Goal: Task Accomplishment & Management: Manage account settings

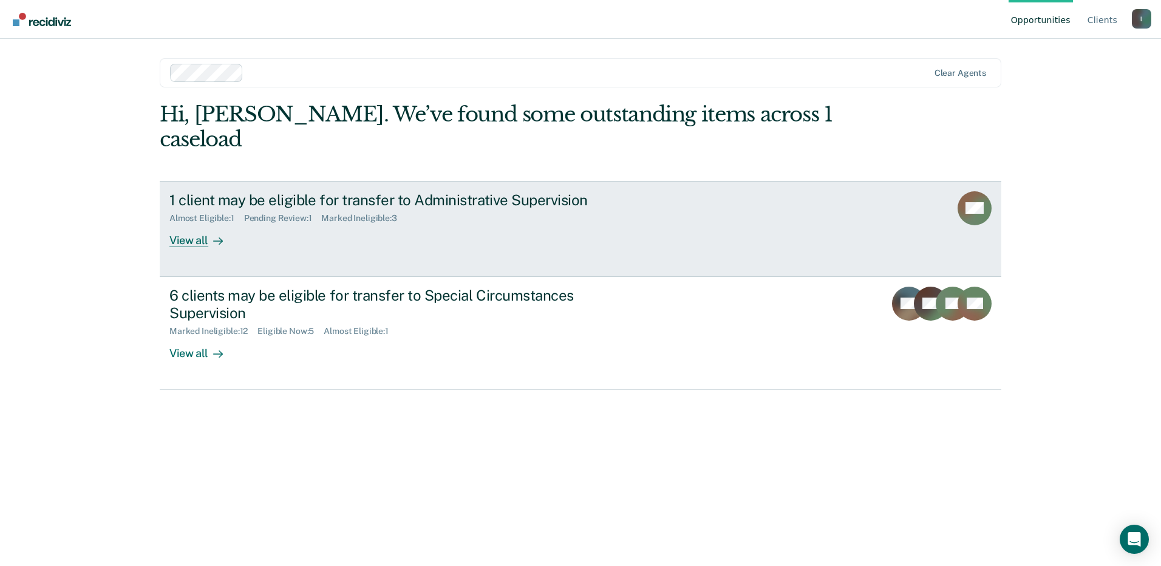
click at [208, 191] on div "1 client may be eligible for transfer to Administrative Supervision" at bounding box center [382, 200] width 426 height 18
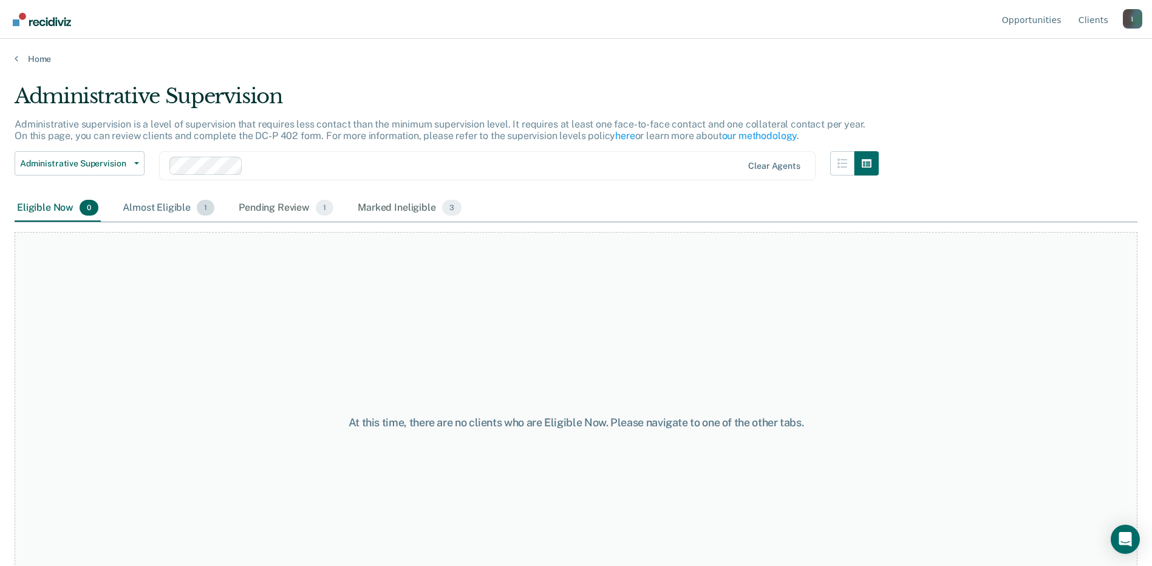
click at [126, 210] on div "Almost Eligible 1" at bounding box center [168, 208] width 97 height 27
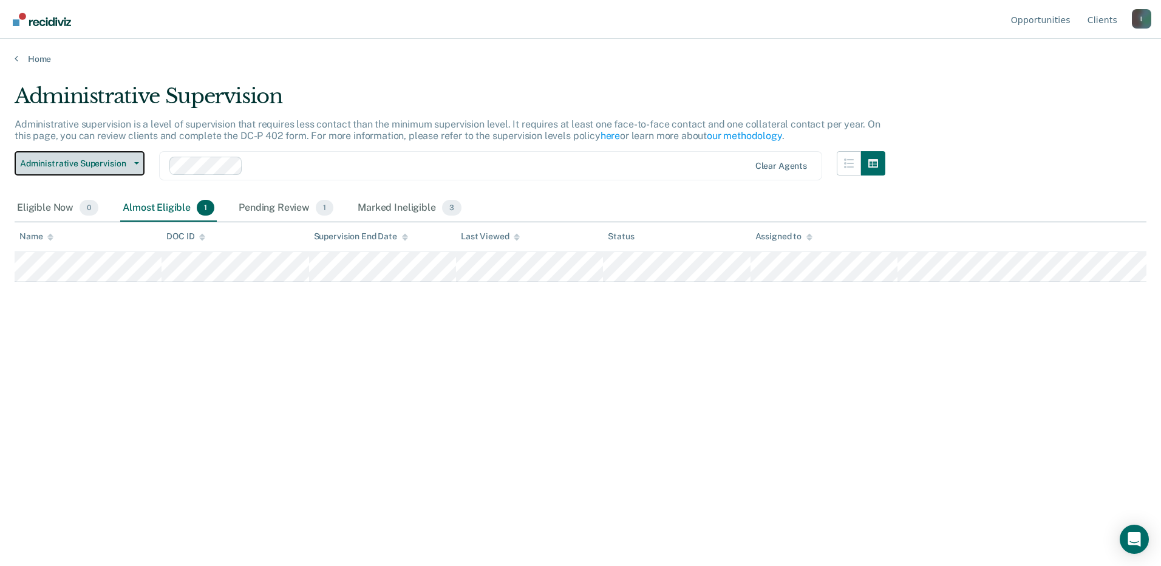
click at [121, 162] on span "Administrative Supervision" at bounding box center [74, 164] width 109 height 10
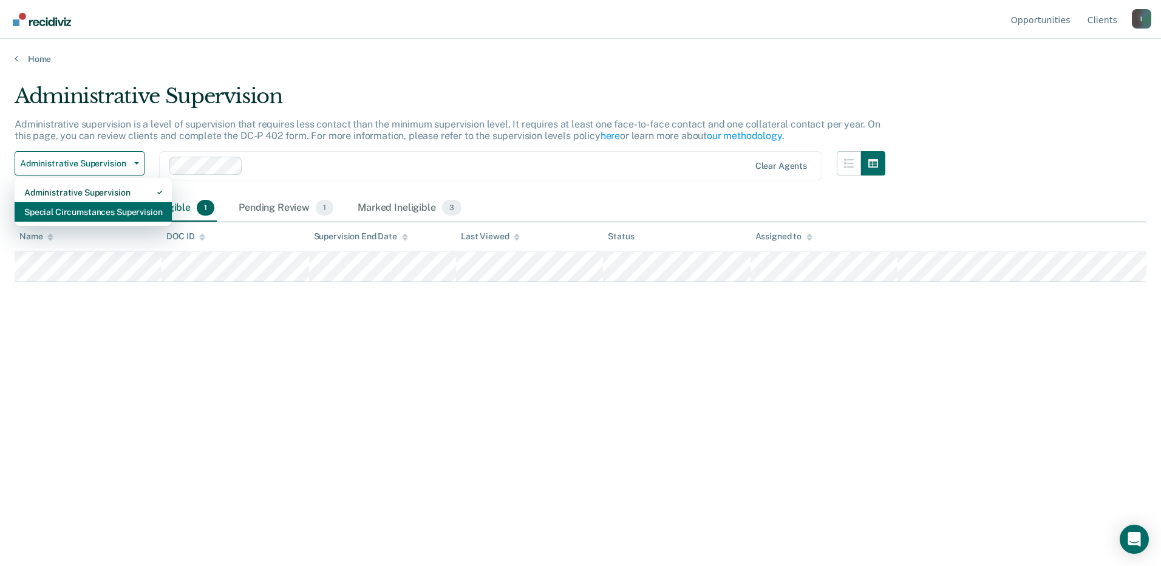
click at [101, 211] on div "Special Circumstances Supervision" at bounding box center [93, 211] width 138 height 19
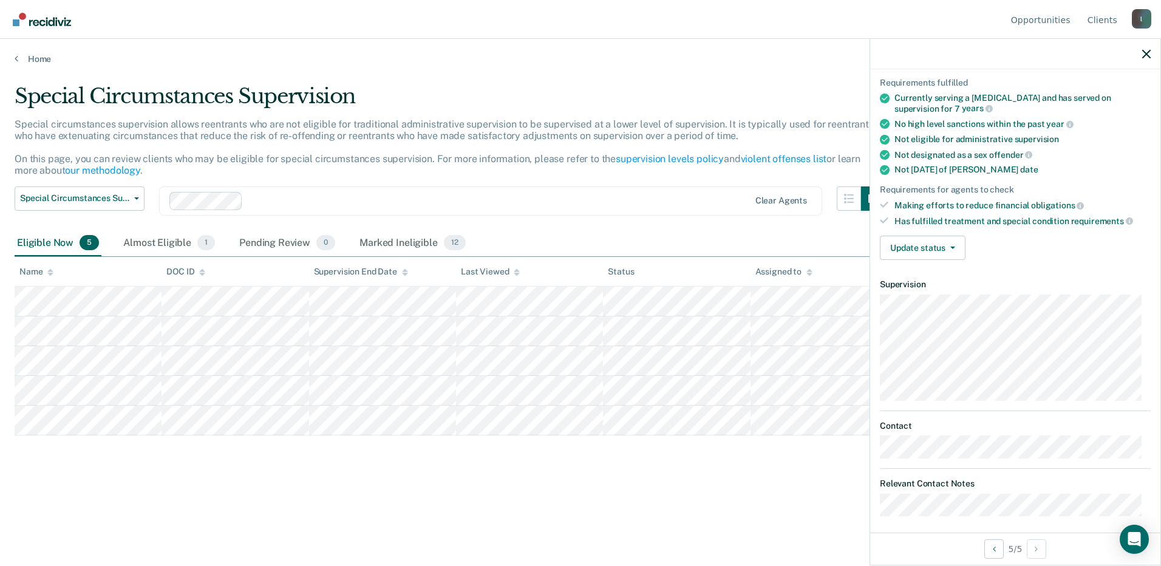
scroll to position [92, 0]
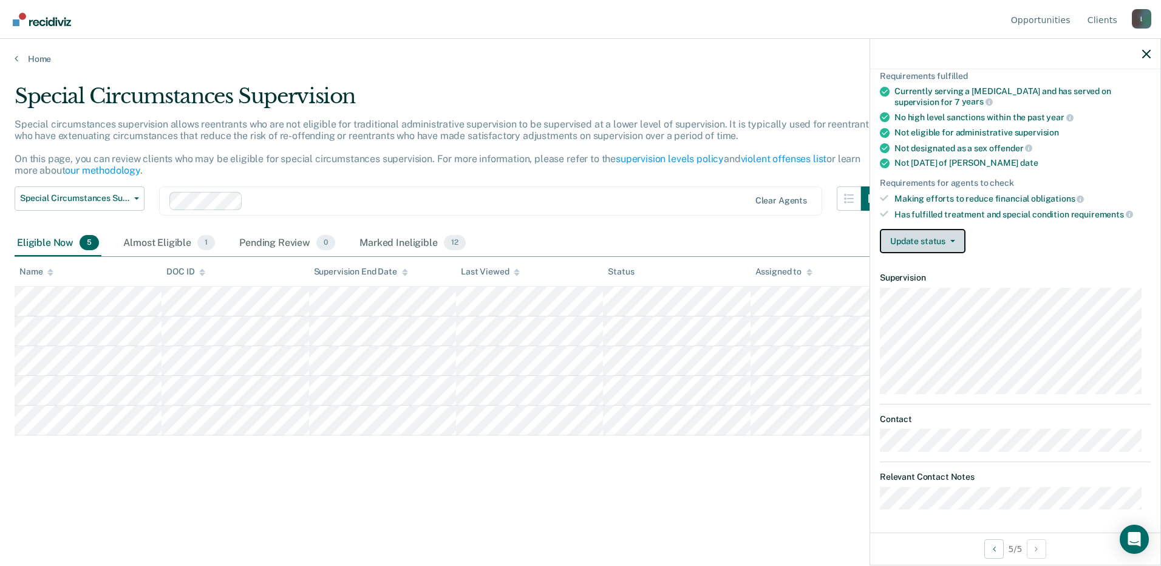
click at [932, 233] on button "Update status" at bounding box center [923, 241] width 86 height 24
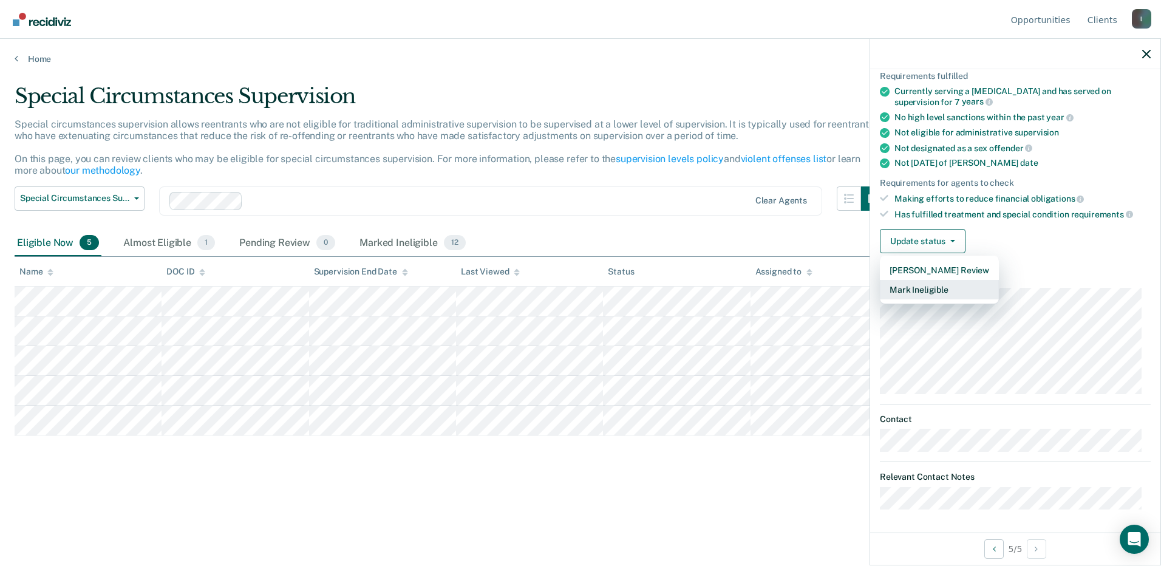
click at [938, 295] on button "Mark Ineligible" at bounding box center [939, 289] width 119 height 19
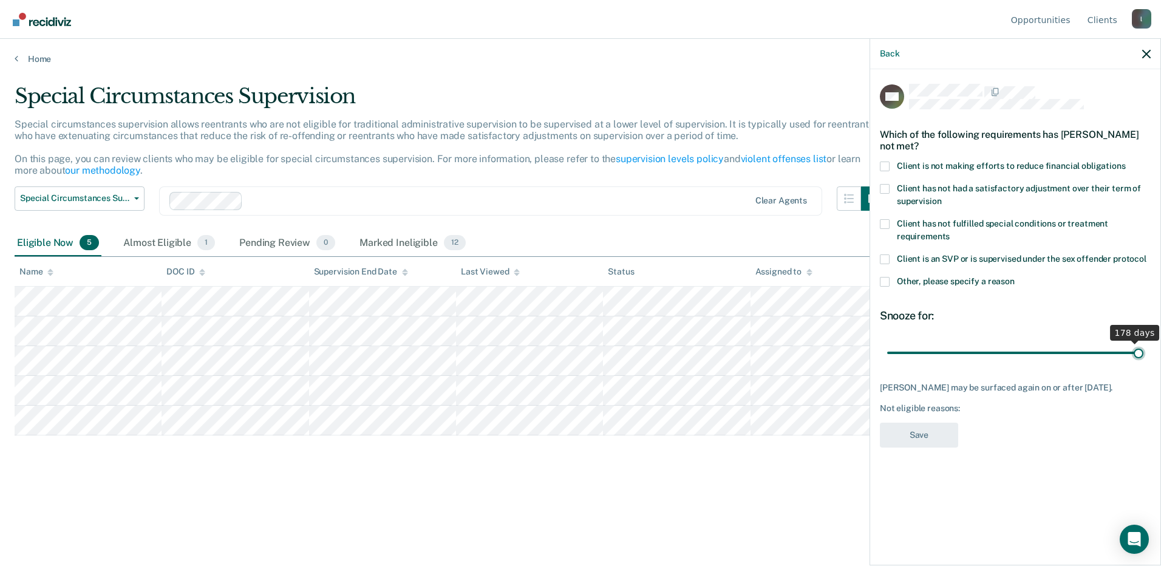
drag, startPoint x: 932, startPoint y: 350, endPoint x: 1147, endPoint y: 372, distance: 216.7
type input "180"
click at [1144, 363] on input "range" at bounding box center [1015, 352] width 256 height 21
click at [886, 280] on span at bounding box center [885, 282] width 10 height 10
click at [1015, 277] on input "Other, please specify a reason" at bounding box center [1015, 277] width 0 height 0
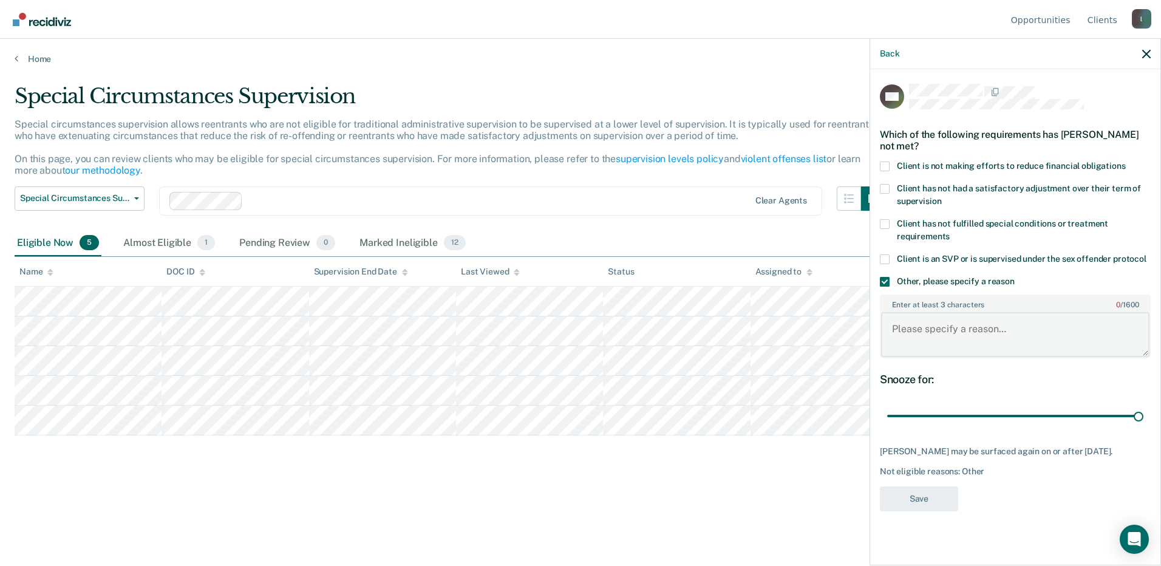
click at [976, 341] on textarea "Enter at least 3 characters 0 / 1600" at bounding box center [1015, 334] width 268 height 45
type textarea "[PERSON_NAME]"
click at [906, 493] on button "Save" at bounding box center [919, 498] width 78 height 25
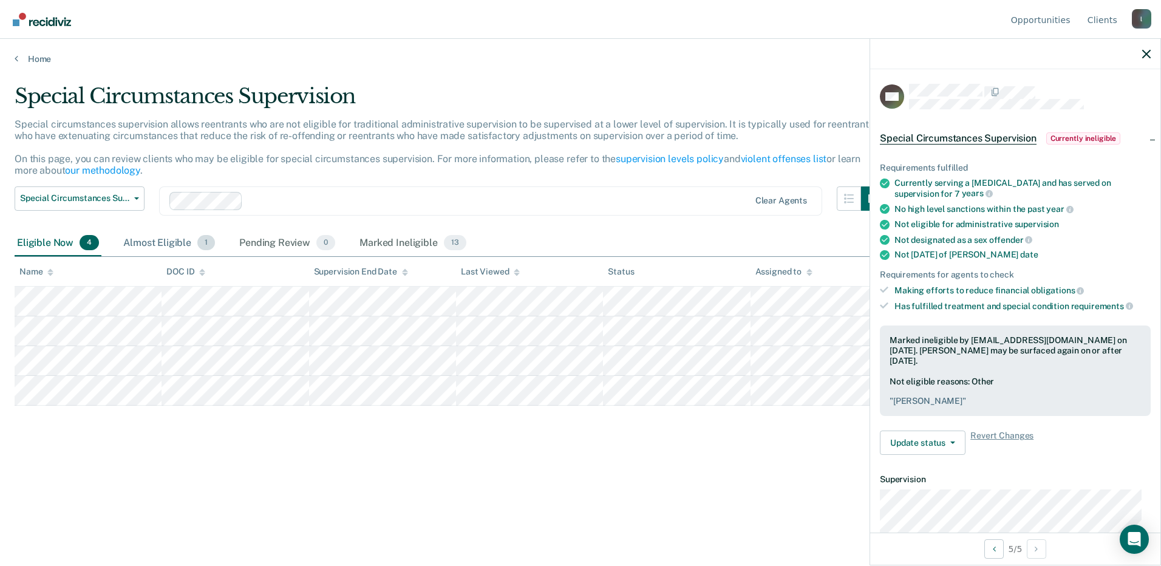
click at [164, 253] on div "Almost Eligible 1" at bounding box center [169, 243] width 97 height 27
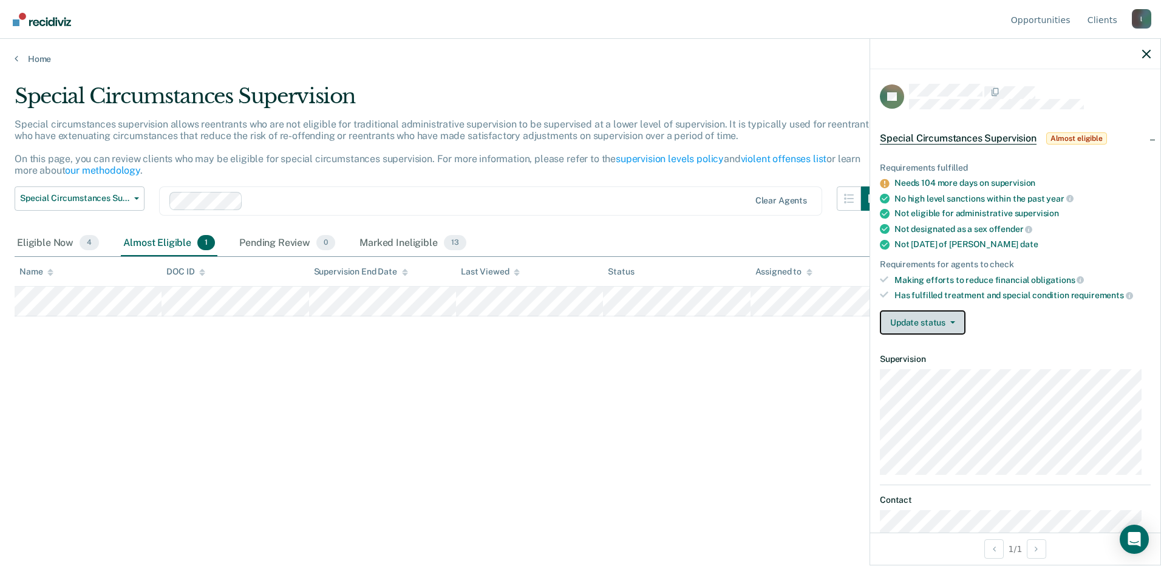
click at [902, 324] on button "Update status" at bounding box center [923, 322] width 86 height 24
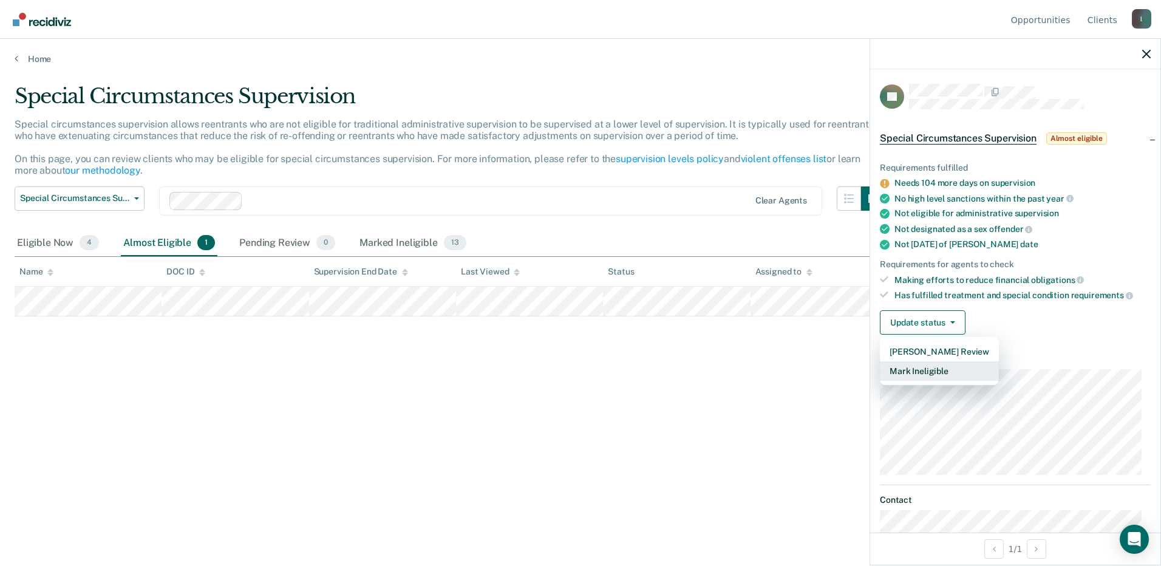
click at [905, 366] on button "Mark Ineligible" at bounding box center [939, 370] width 119 height 19
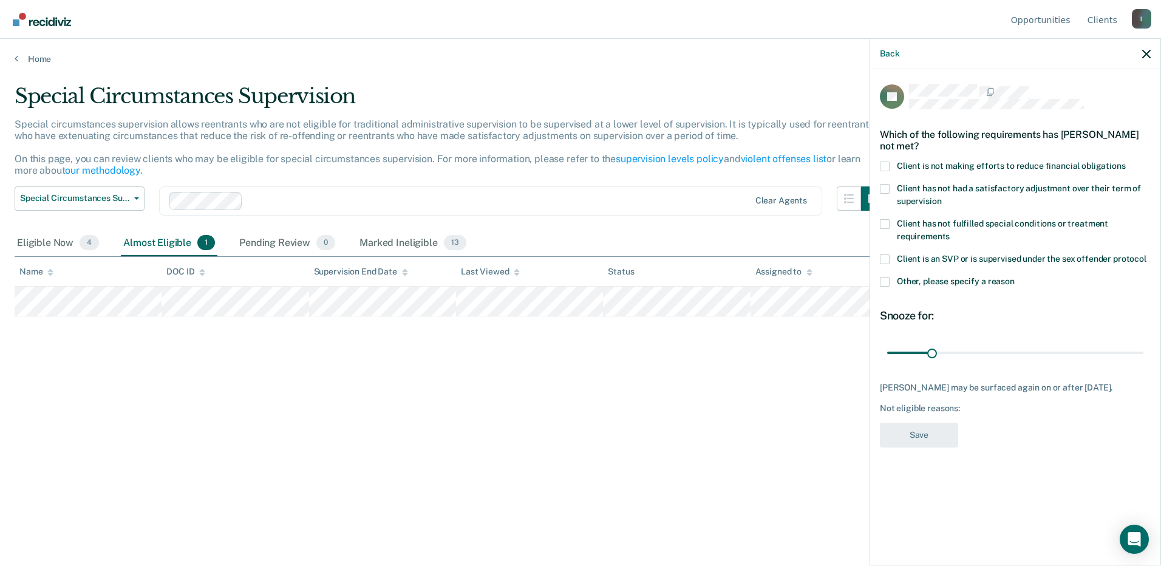
click at [892, 257] on label "Client is an SVP or is supervised under the sex offender protocol" at bounding box center [1015, 260] width 271 height 13
click at [1147, 254] on input "Client is an SVP or is supervised under the sex offender protocol" at bounding box center [1147, 254] width 0 height 0
click at [886, 257] on span at bounding box center [885, 259] width 10 height 10
click at [1147, 254] on input "Client is an SVP or is supervised under the sex offender protocol" at bounding box center [1147, 254] width 0 height 0
click at [887, 277] on span at bounding box center [885, 282] width 10 height 10
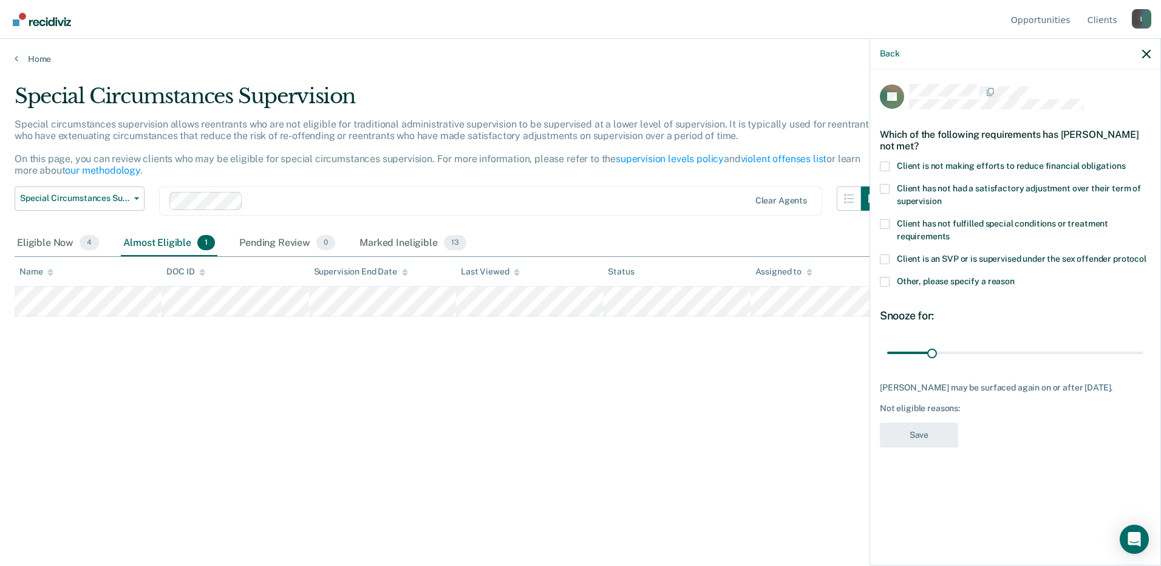
click at [1015, 277] on input "Other, please specify a reason" at bounding box center [1015, 277] width 0 height 0
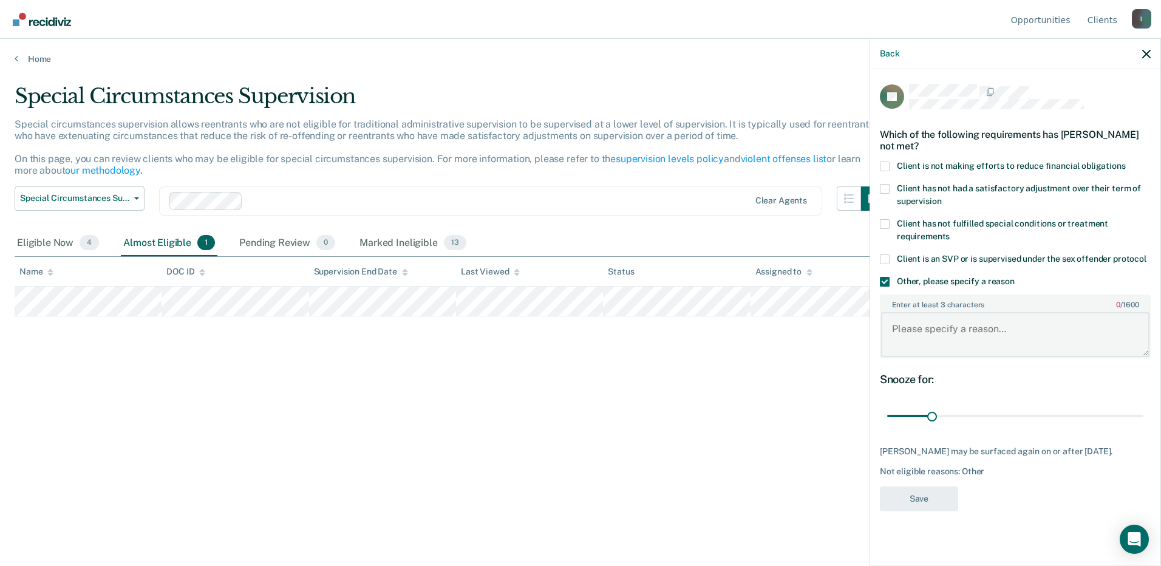
drag, startPoint x: 939, startPoint y: 340, endPoint x: 934, endPoint y: 334, distance: 7.8
click at [940, 340] on textarea "Enter at least 3 characters 0 / 1600" at bounding box center [1015, 334] width 268 height 45
type textarea "[PERSON_NAME]"
drag, startPoint x: 933, startPoint y: 414, endPoint x: 1155, endPoint y: 422, distance: 221.8
type input "180"
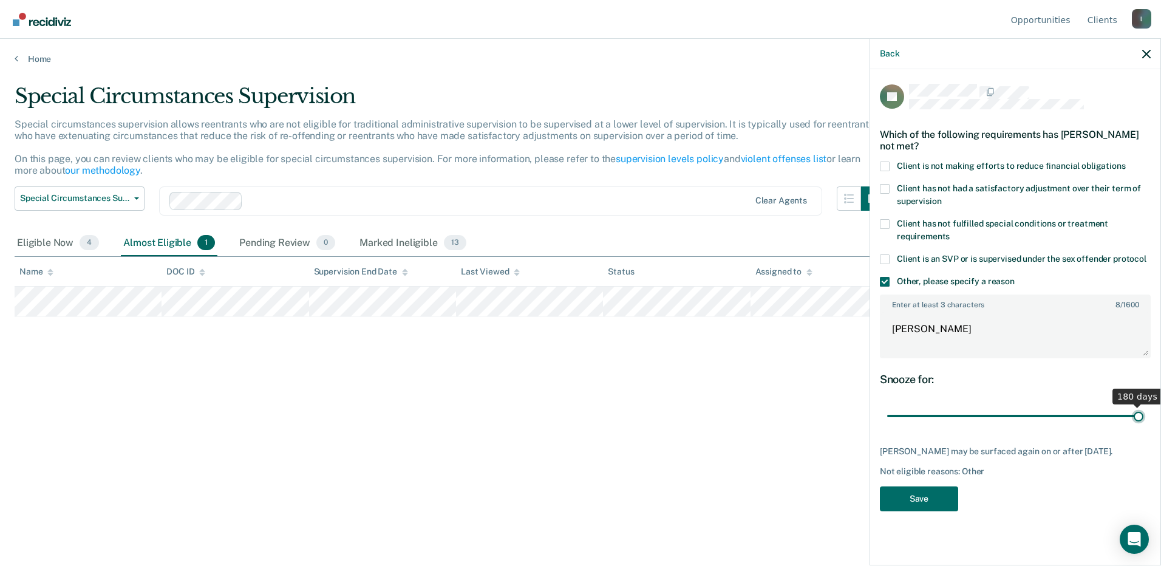
click at [1144, 422] on input "range" at bounding box center [1015, 416] width 256 height 21
click at [927, 500] on button "Save" at bounding box center [919, 498] width 78 height 25
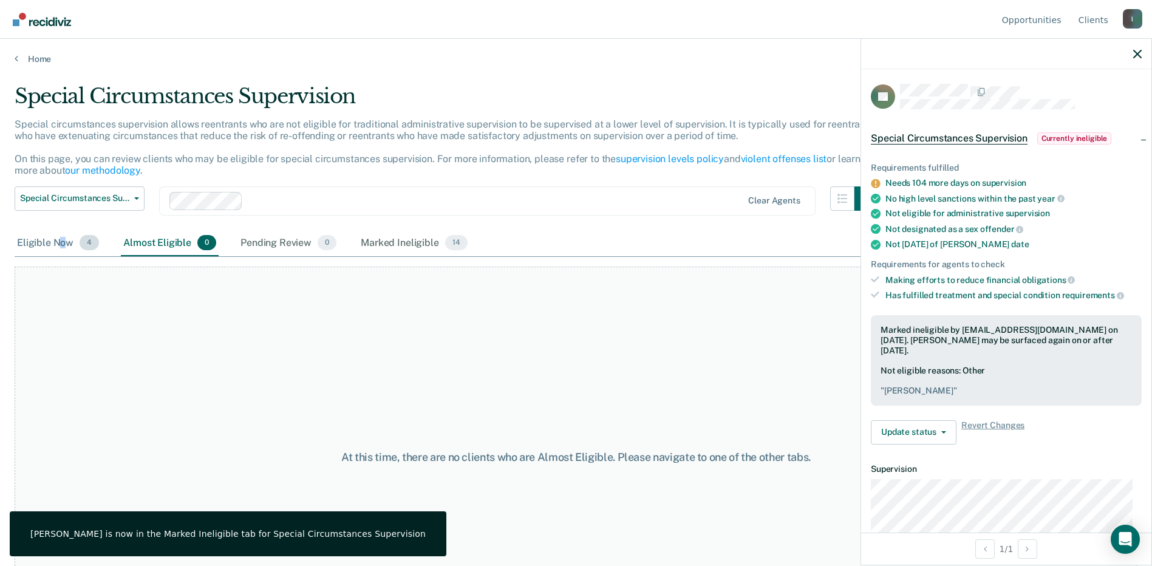
click at [63, 242] on div "Eligible Now 4" at bounding box center [58, 243] width 87 height 27
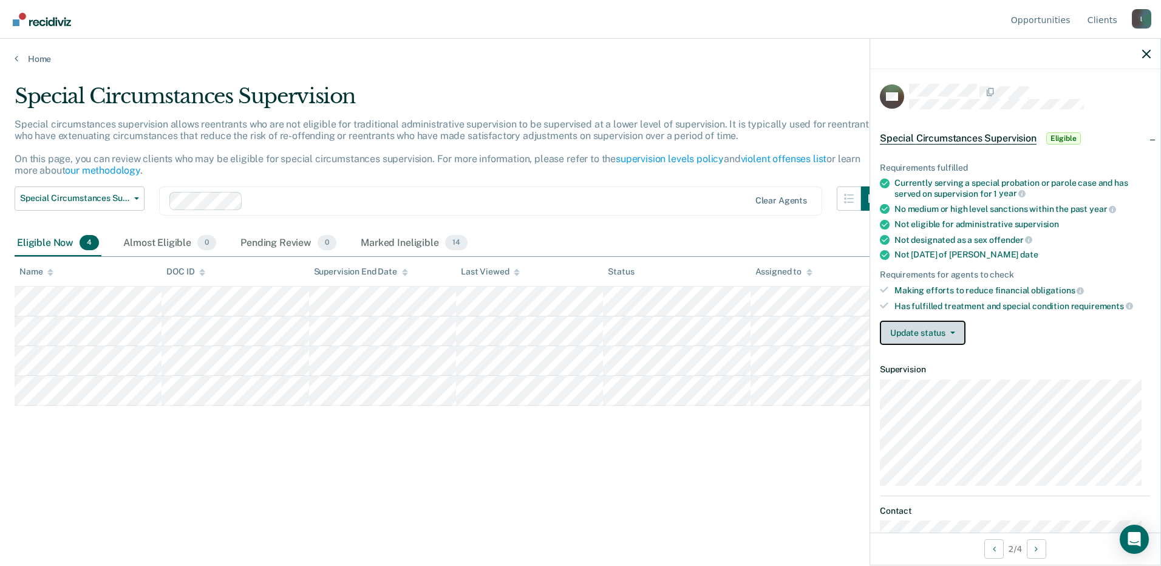
click at [933, 336] on button "Update status" at bounding box center [923, 333] width 86 height 24
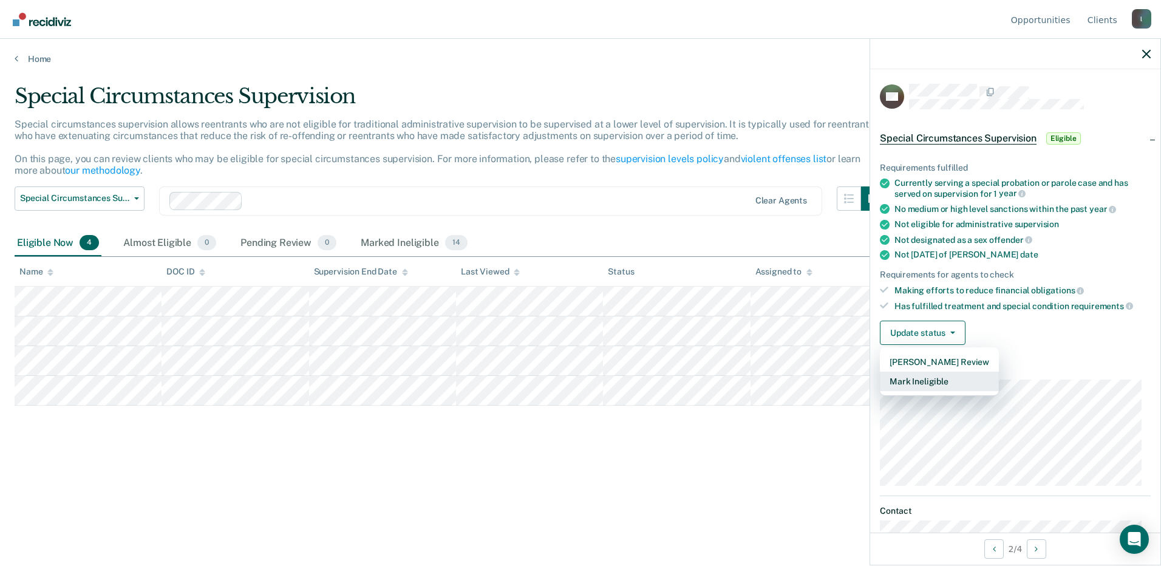
click at [927, 381] on button "Mark Ineligible" at bounding box center [939, 381] width 119 height 19
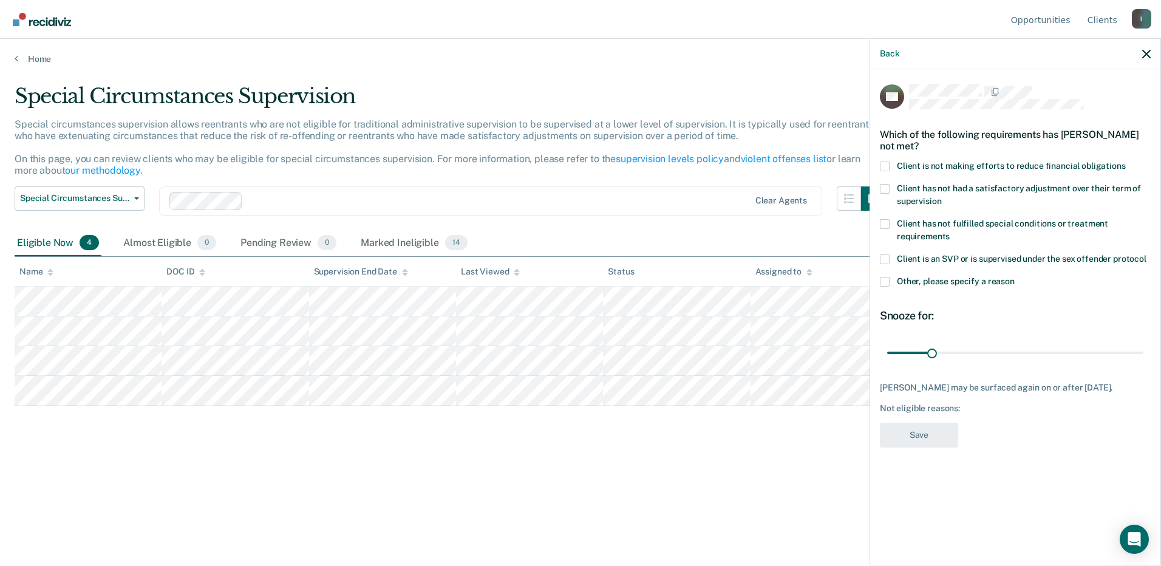
click at [888, 279] on span at bounding box center [885, 282] width 10 height 10
click at [1015, 277] on input "Other, please specify a reason" at bounding box center [1015, 277] width 0 height 0
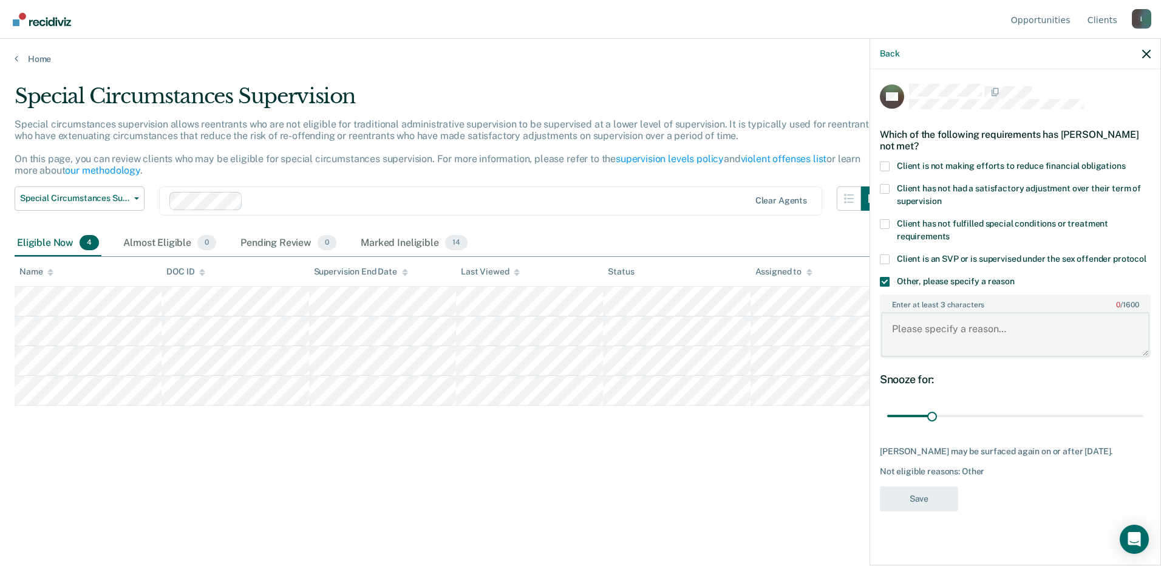
click at [929, 315] on textarea "Enter at least 3 characters 0 / 1600" at bounding box center [1015, 334] width 268 height 45
type textarea "Had a new conviction in [DATE]"
drag, startPoint x: 930, startPoint y: 414, endPoint x: 1161, endPoint y: 421, distance: 230.9
type input "180"
click at [1144, 421] on input "range" at bounding box center [1015, 416] width 256 height 21
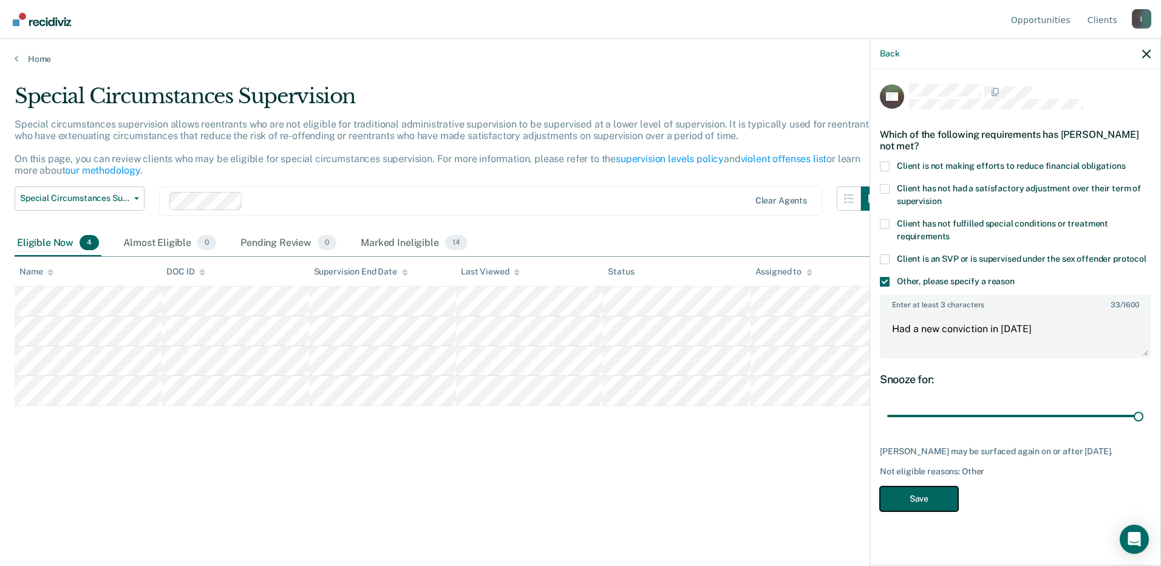
click at [918, 500] on button "Save" at bounding box center [919, 498] width 78 height 25
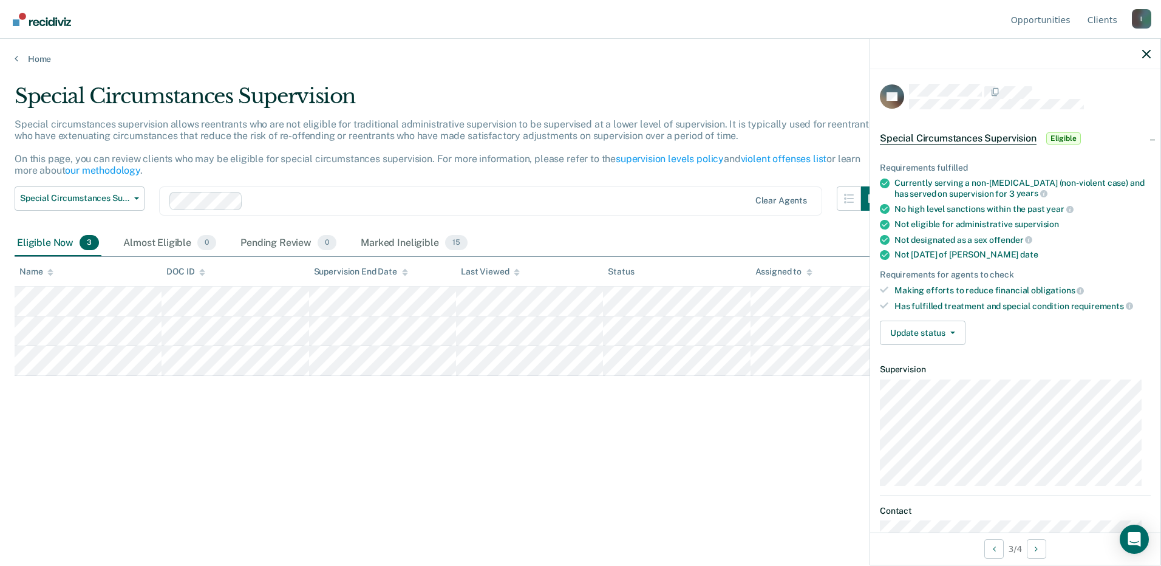
click at [996, 132] on span "Special Circumstances Supervision" at bounding box center [958, 138] width 157 height 12
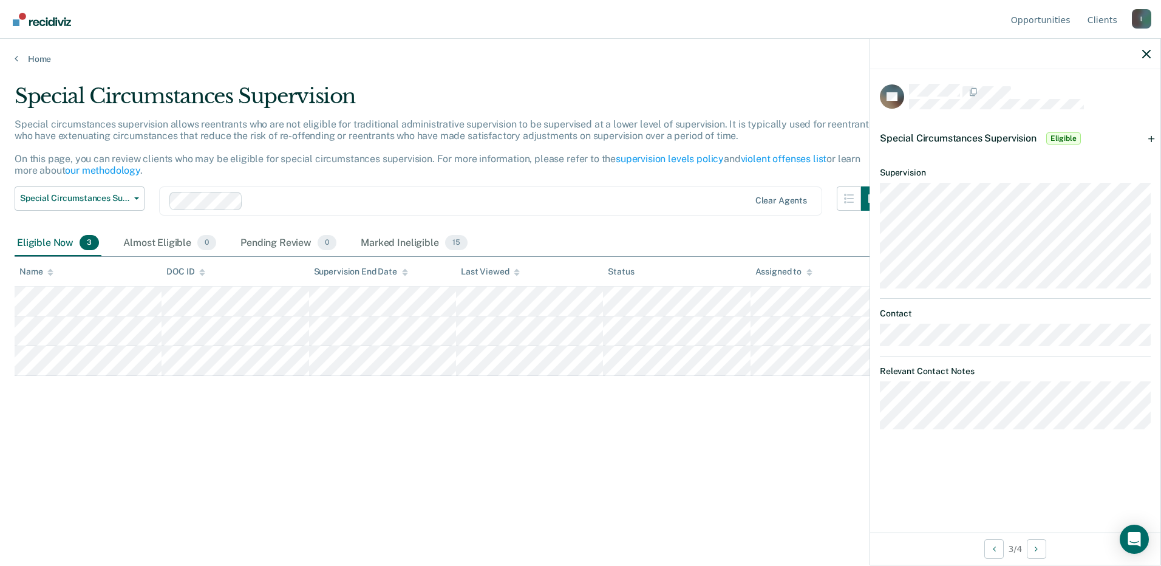
click at [61, 244] on div "Eligible Now 3" at bounding box center [58, 243] width 87 height 27
click at [1136, 536] on icon "Open Intercom Messenger" at bounding box center [1134, 539] width 14 height 16
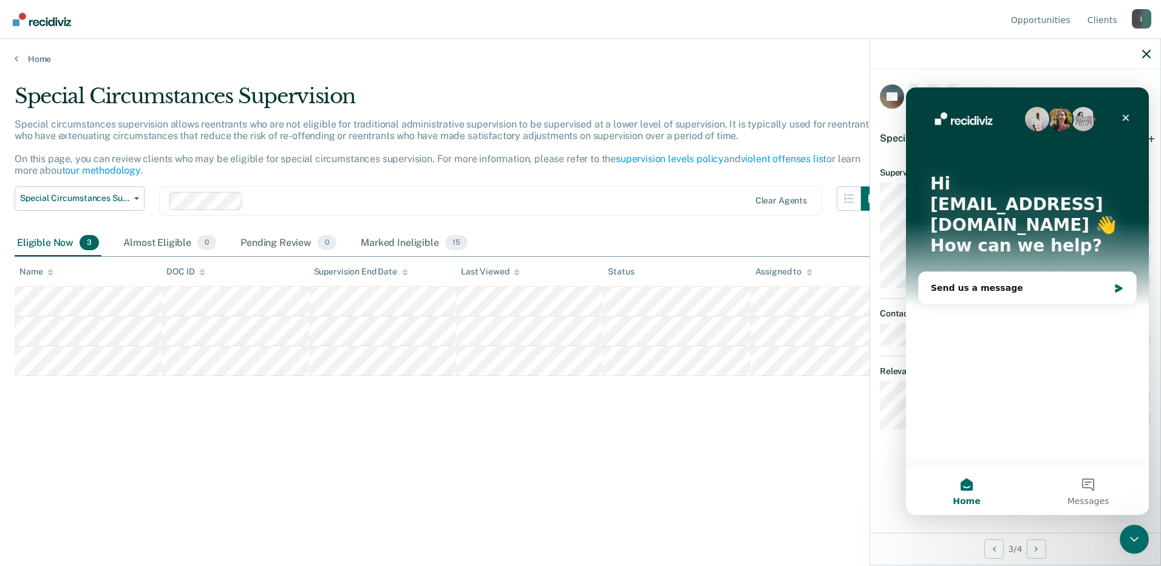
click at [1136, 534] on icon "Close Intercom Messenger" at bounding box center [1134, 539] width 15 height 15
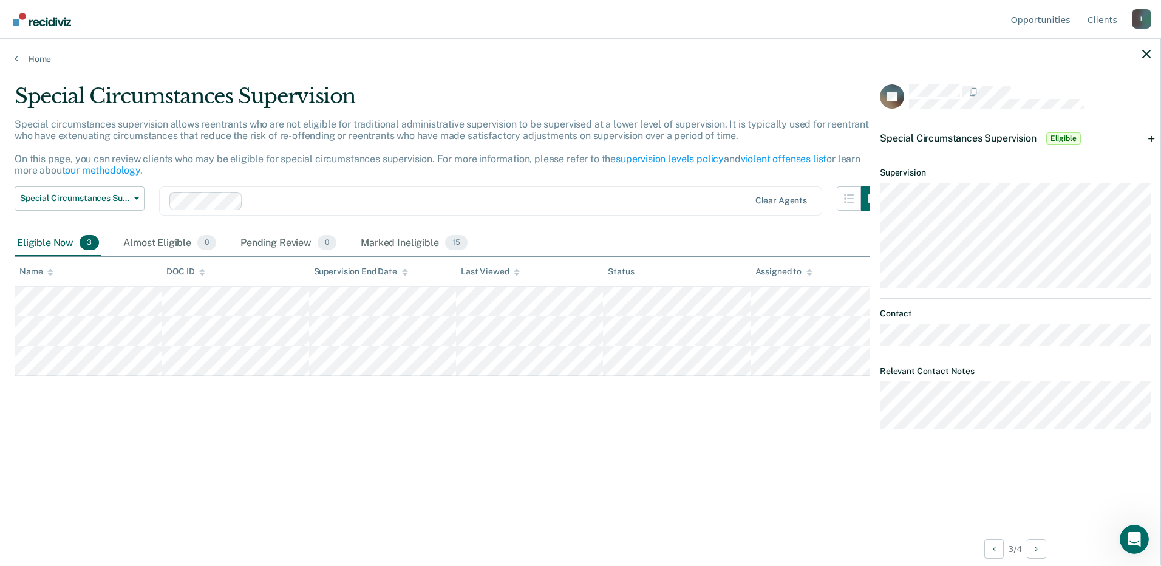
click at [59, 250] on div "Eligible Now 3" at bounding box center [58, 243] width 87 height 27
click at [159, 242] on div "Almost Eligible 0" at bounding box center [170, 243] width 98 height 27
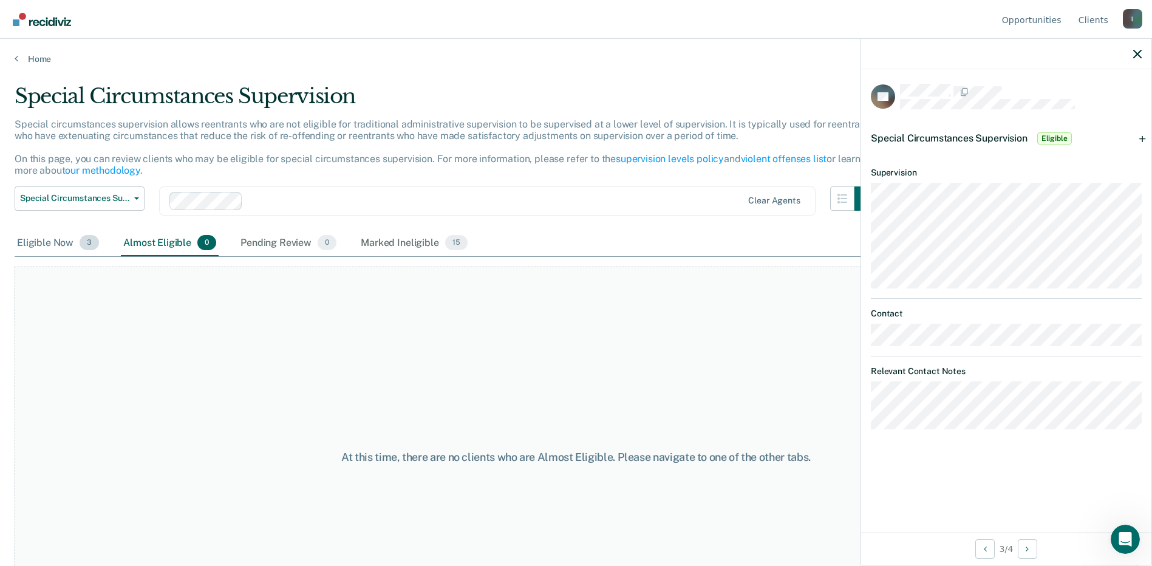
click at [57, 242] on div "Eligible Now 3" at bounding box center [58, 243] width 87 height 27
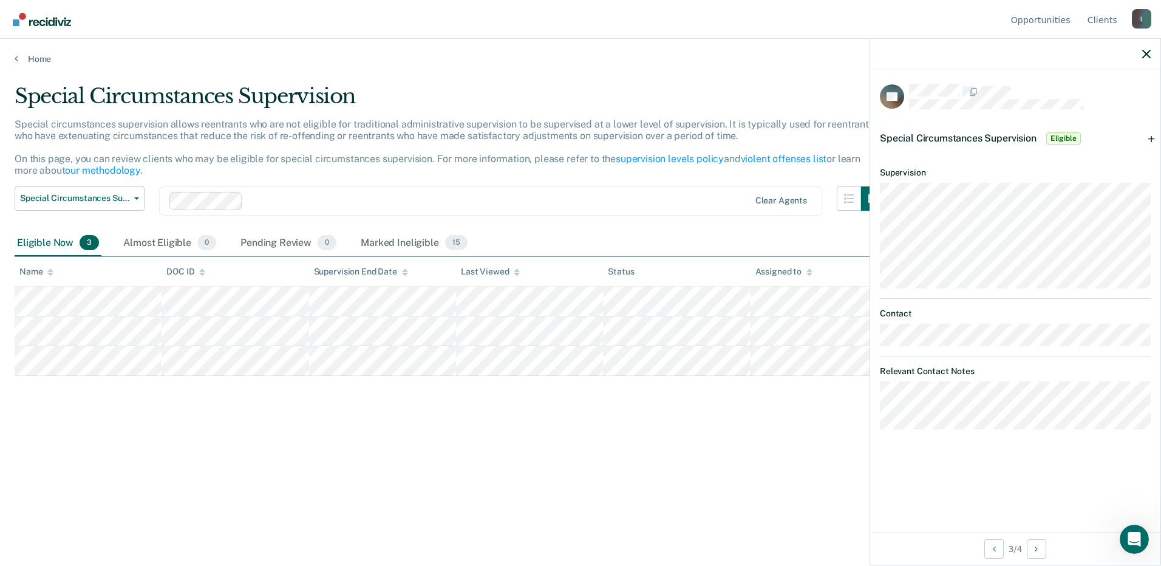
click at [1153, 140] on div "Special Circumstances Supervision Eligible" at bounding box center [1015, 138] width 290 height 39
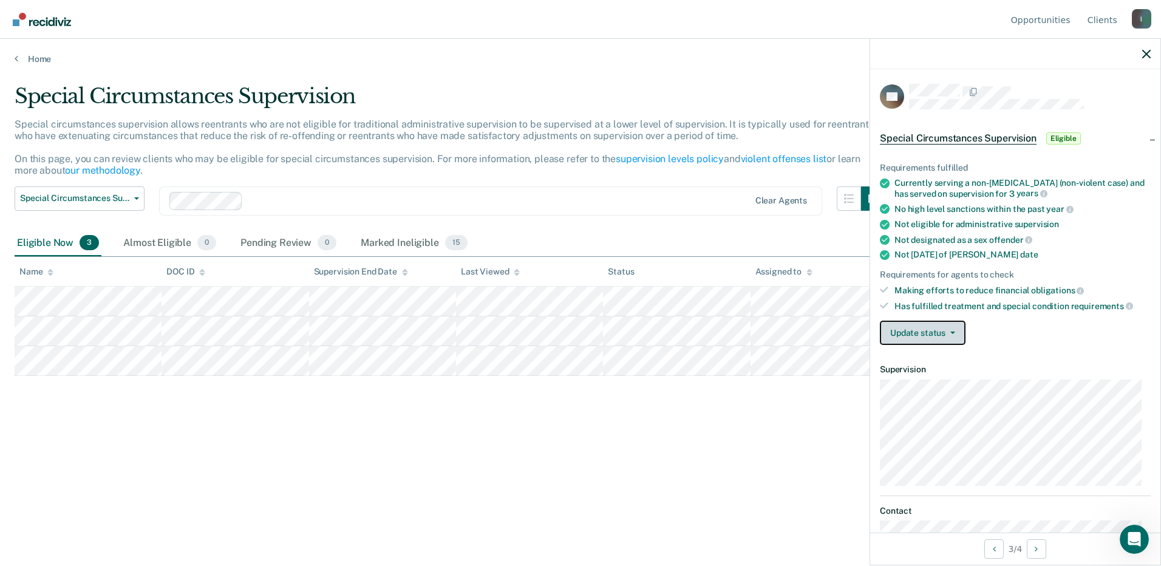
click at [887, 332] on button "Update status" at bounding box center [923, 333] width 86 height 24
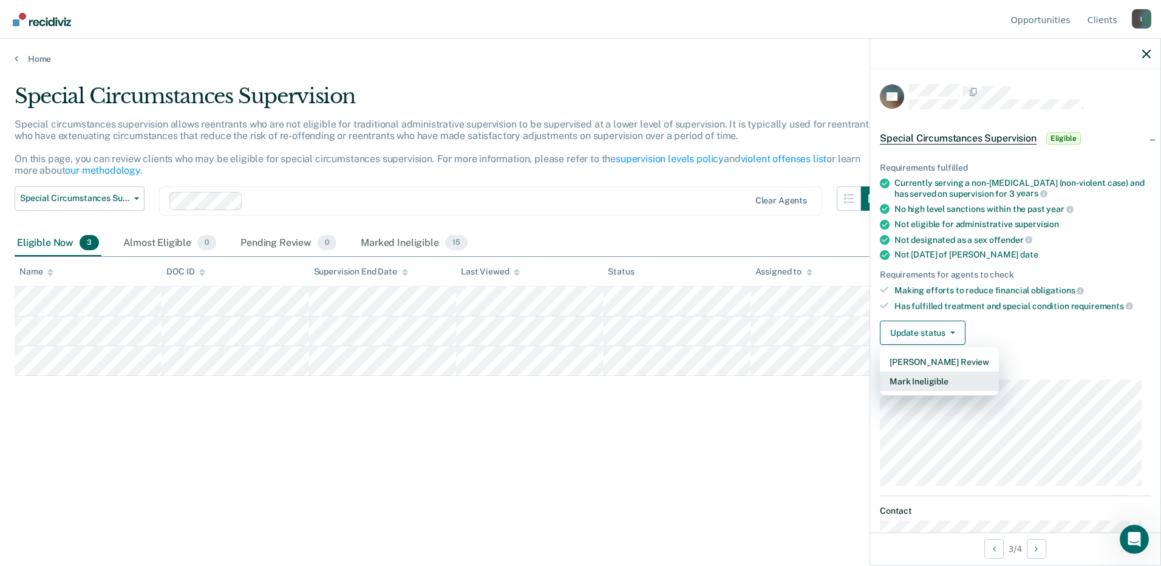
click at [917, 377] on button "Mark Ineligible" at bounding box center [939, 381] width 119 height 19
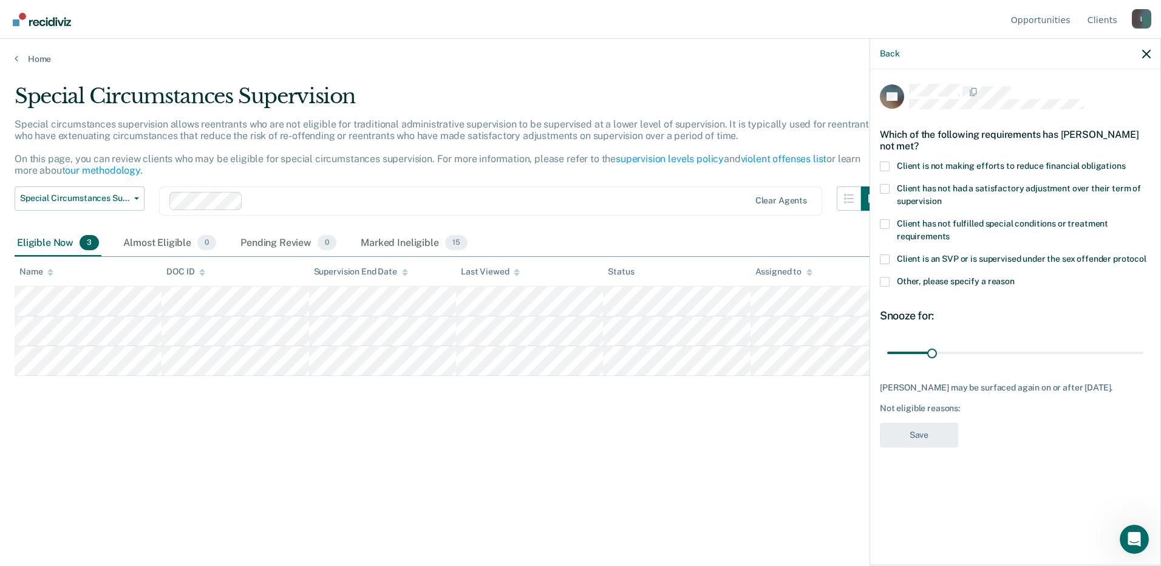
click at [888, 162] on span at bounding box center [885, 167] width 10 height 10
click at [1126, 162] on input "Client is not making efforts to reduce financial obligations" at bounding box center [1126, 162] width 0 height 0
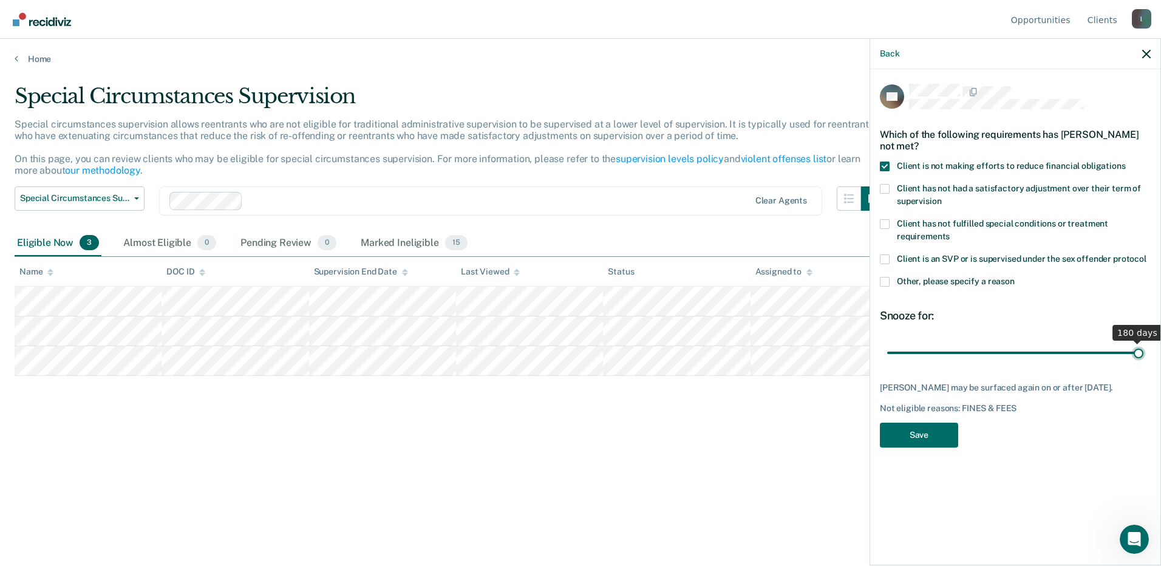
drag, startPoint x: 931, startPoint y: 340, endPoint x: 1156, endPoint y: 350, distance: 225.6
type input "180"
click at [1144, 350] on input "range" at bounding box center [1015, 352] width 256 height 21
click at [932, 423] on button "Save" at bounding box center [919, 435] width 78 height 25
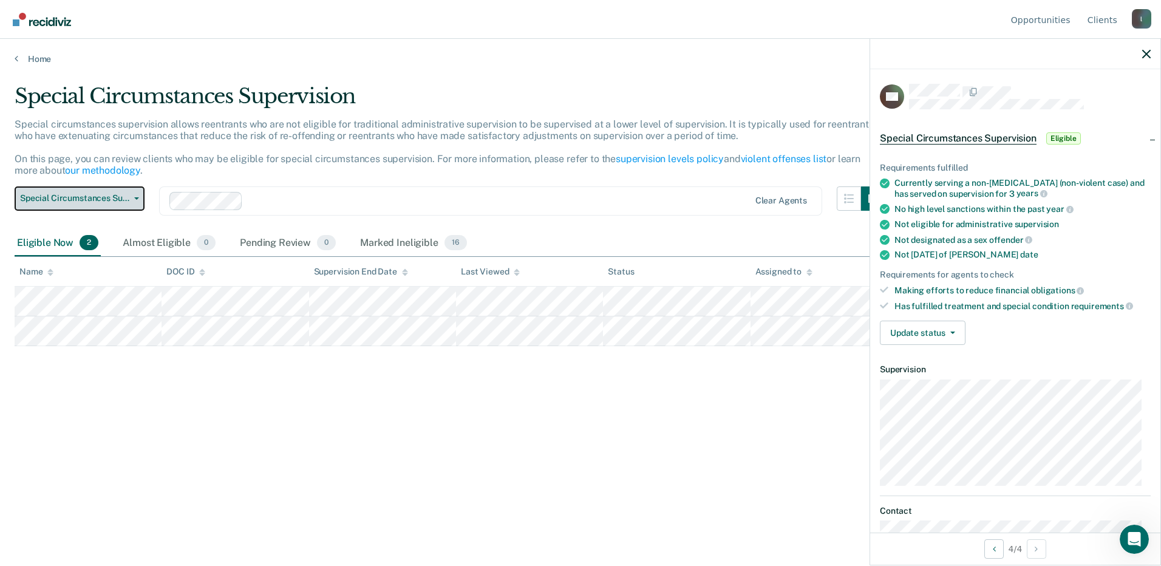
click at [111, 197] on span "Special Circumstances Supervision" at bounding box center [74, 198] width 109 height 10
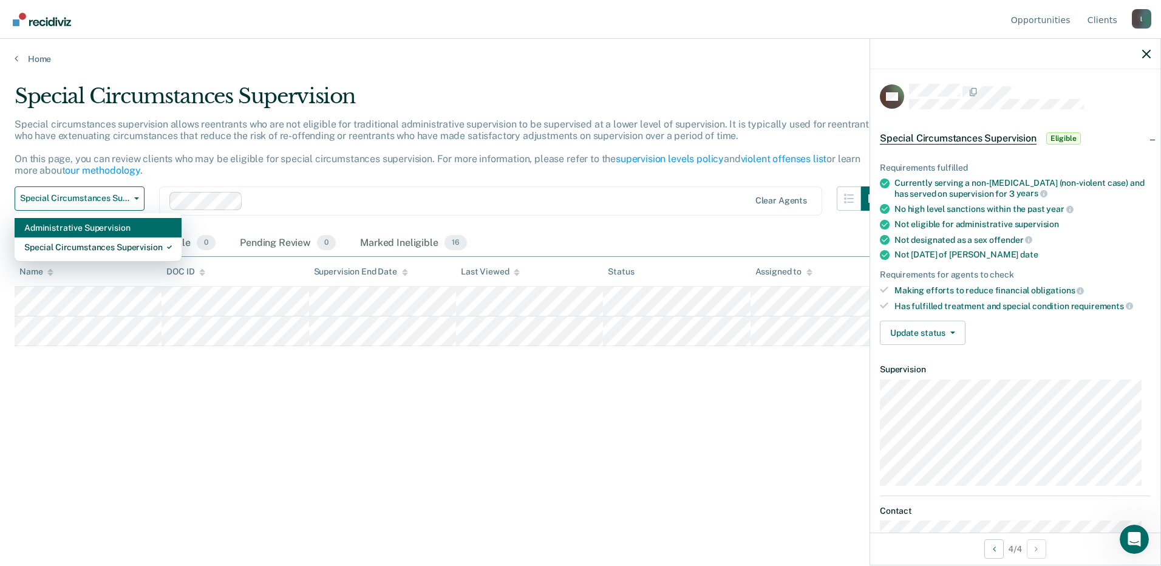
click at [107, 227] on div "Administrative Supervision" at bounding box center [98, 227] width 148 height 19
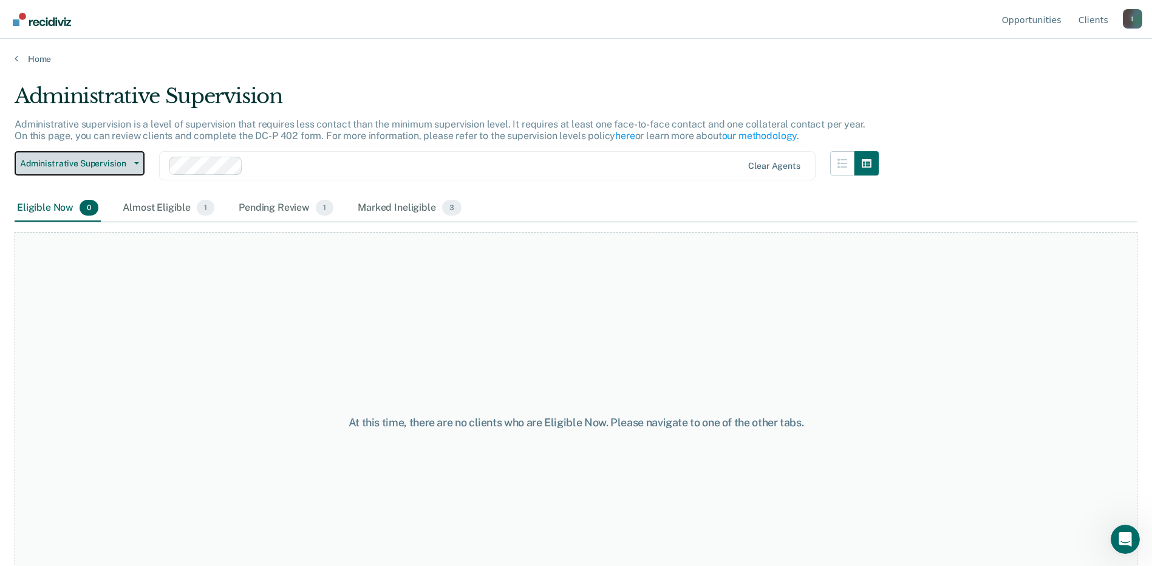
click at [139, 160] on button "Administrative Supervision" at bounding box center [80, 163] width 130 height 24
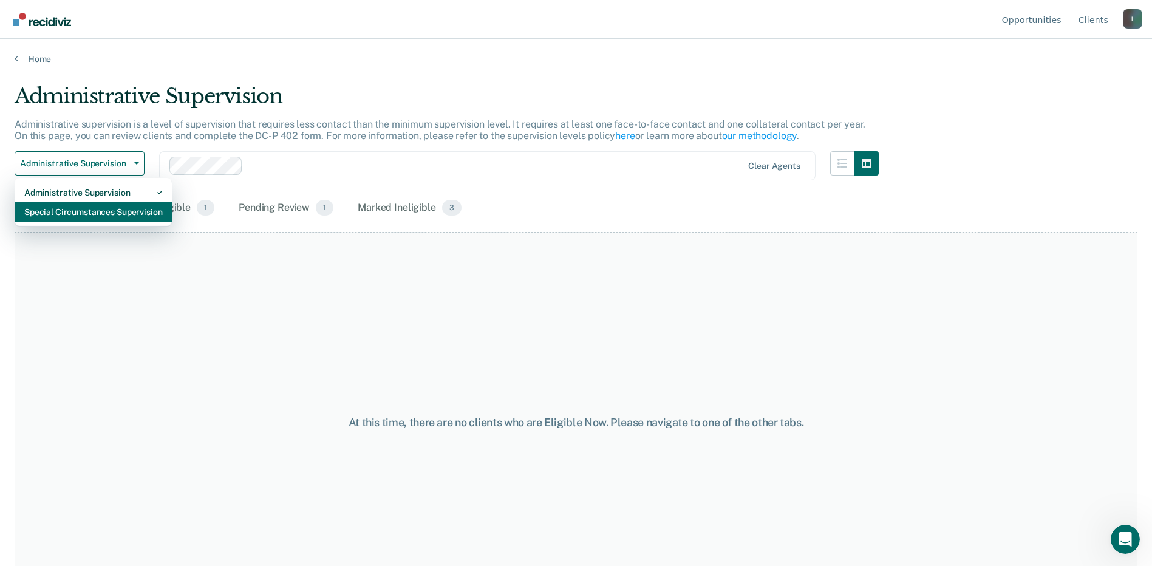
click at [92, 209] on div "Special Circumstances Supervision" at bounding box center [93, 211] width 138 height 19
